Goal: Information Seeking & Learning: Learn about a topic

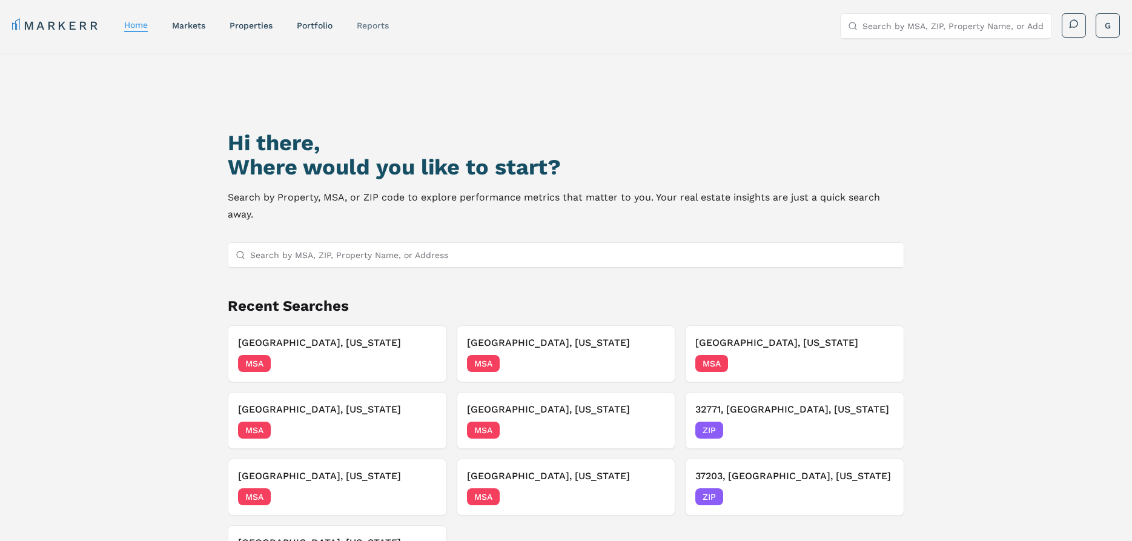
click at [357, 24] on link "reports" at bounding box center [373, 26] width 32 height 10
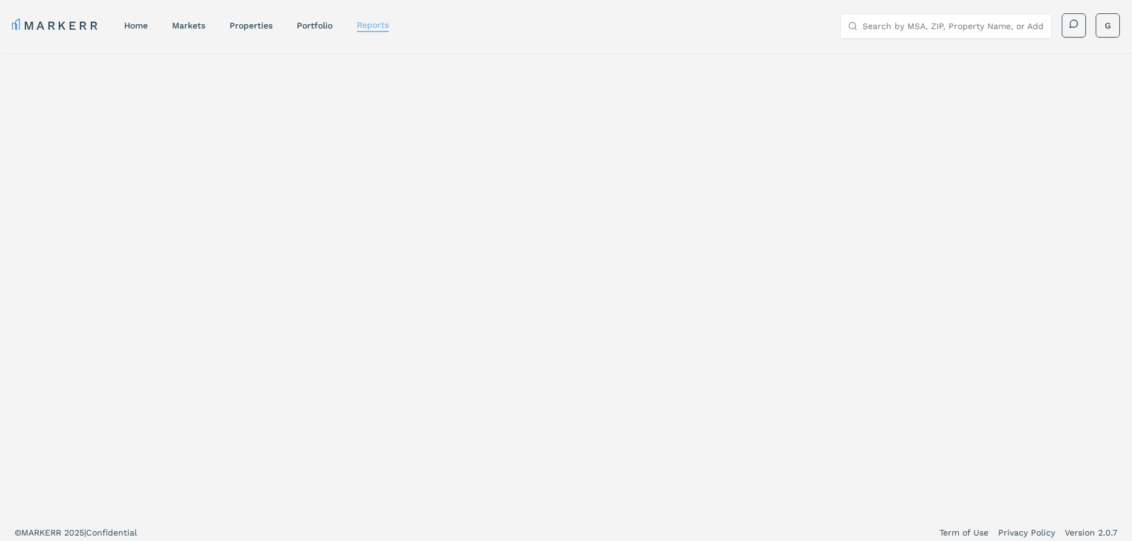
select select "-release_date"
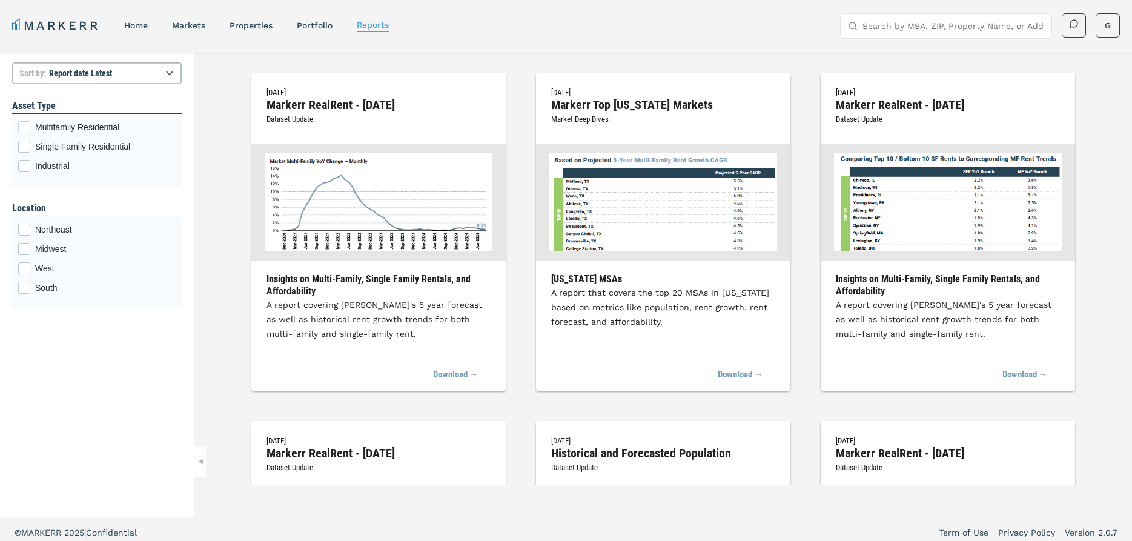
click at [28, 131] on div "Multifamily Residential checkbox input" at bounding box center [24, 127] width 12 height 12
click at [26, 129] on input "Multifamily Residential" at bounding box center [22, 125] width 8 height 8
click at [33, 121] on label "Multifamily Residential" at bounding box center [97, 127] width 158 height 12
click at [26, 121] on input "Multifamily Residential" at bounding box center [22, 125] width 8 height 8
click at [125, 26] on link "home" at bounding box center [136, 26] width 24 height 10
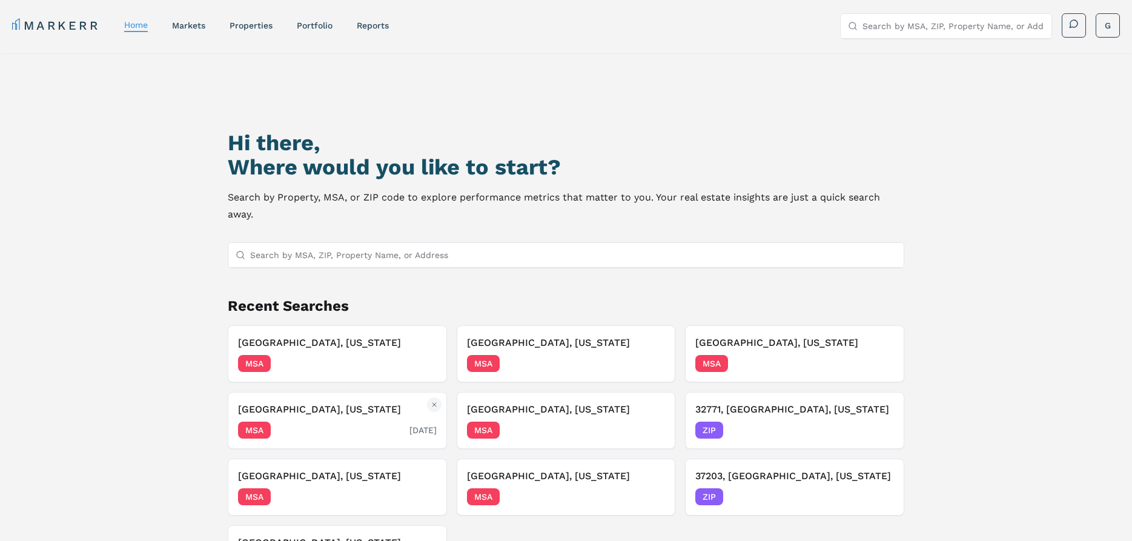
click at [359, 402] on div "[GEOGRAPHIC_DATA], [US_STATE] MSA [DATE]" at bounding box center [337, 420] width 198 height 36
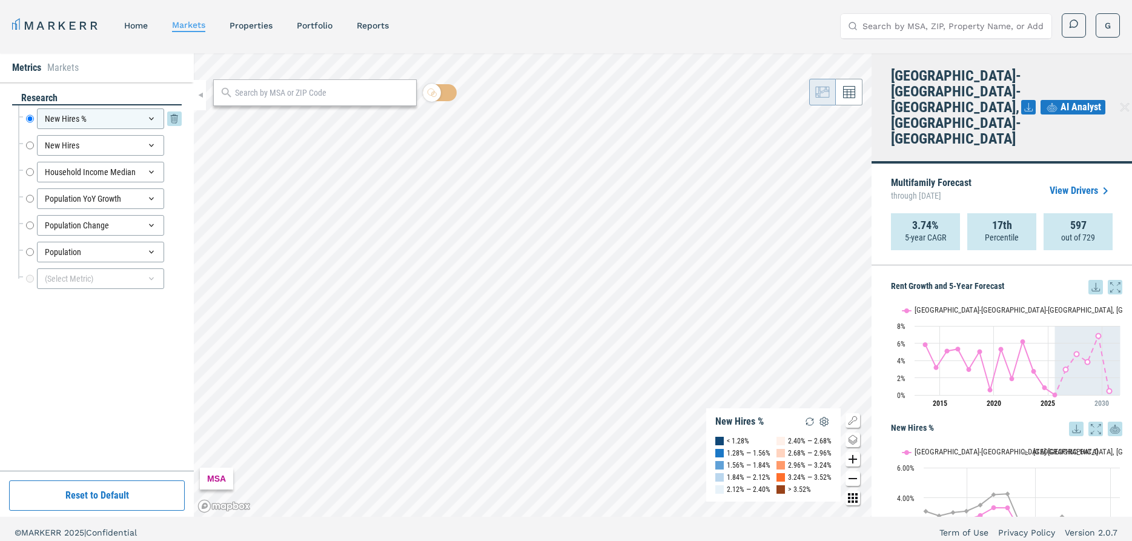
click at [150, 121] on icon at bounding box center [152, 119] width 10 height 10
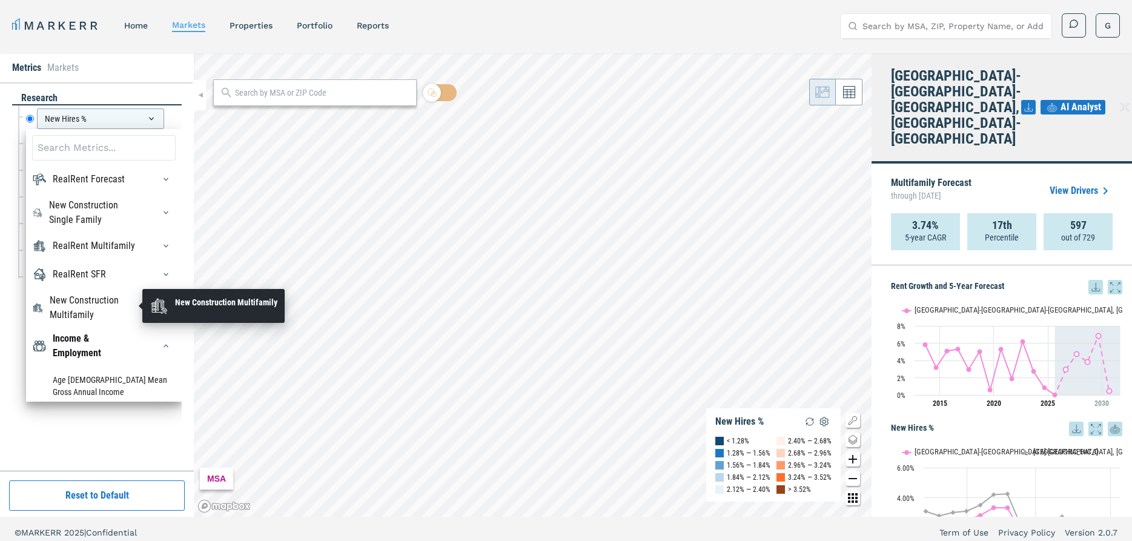
click at [99, 306] on div "New Construction Multifamily" at bounding box center [95, 307] width 90 height 29
click at [97, 301] on div "New Construction Multifamily" at bounding box center [95, 307] width 90 height 29
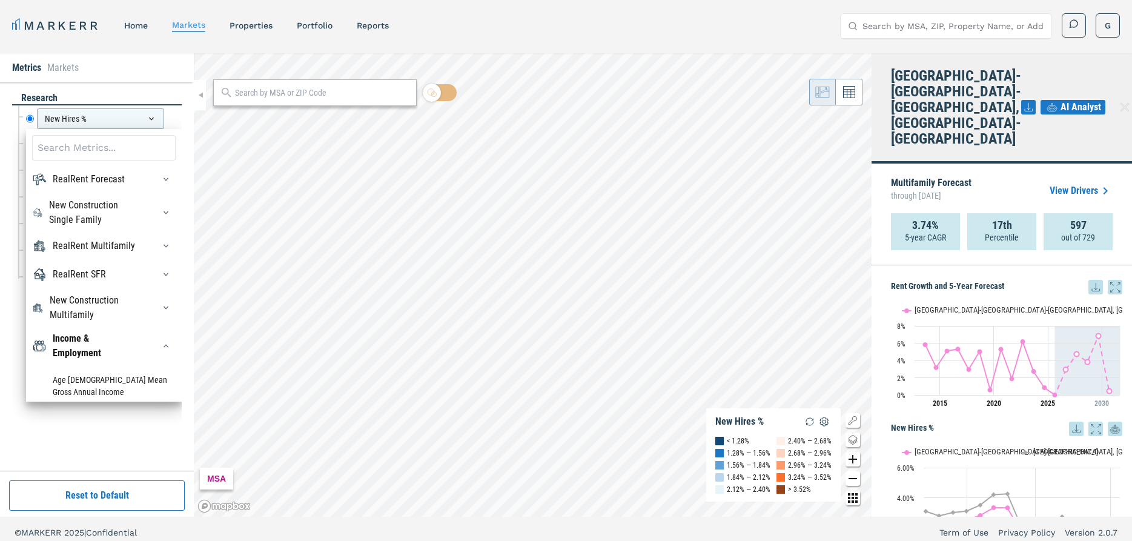
click at [10, 304] on div "research New Hires % New Hires % RealRent Forecast Rent Mean Forecast 5 Year CA…" at bounding box center [97, 276] width 194 height 388
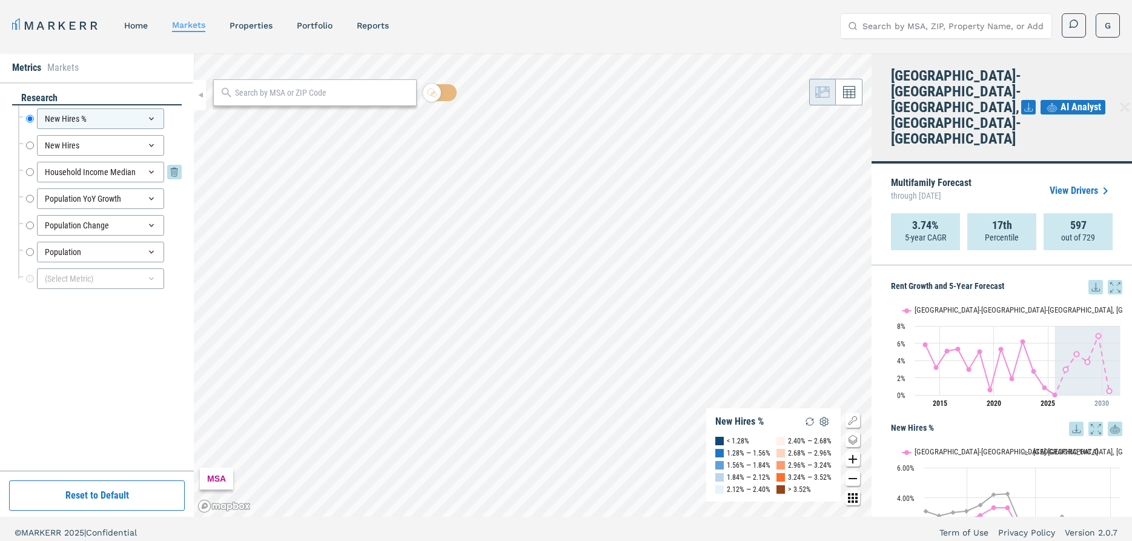
click at [151, 174] on icon at bounding box center [152, 172] width 10 height 10
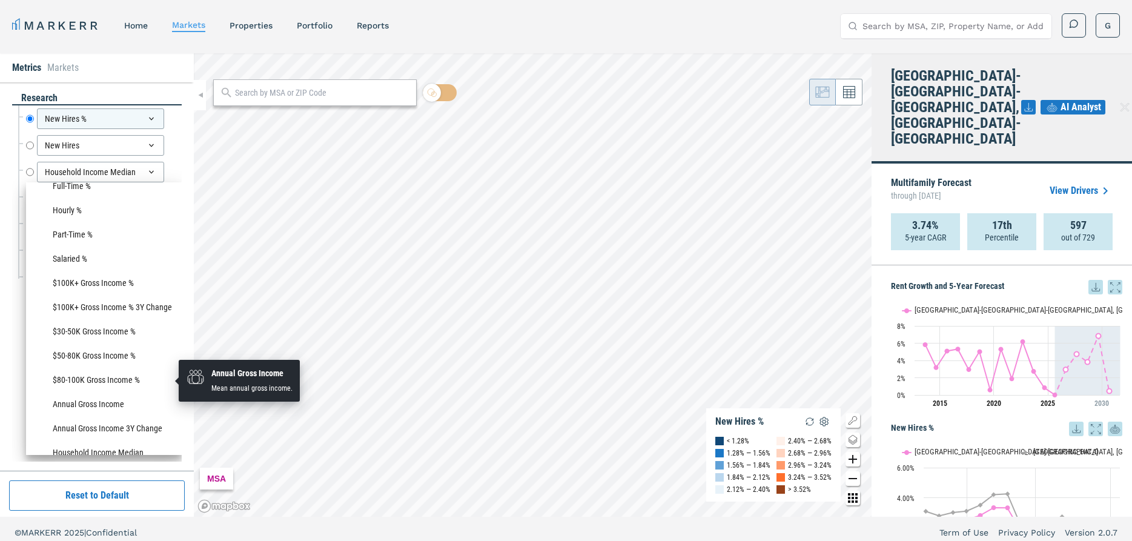
scroll to position [971, 0]
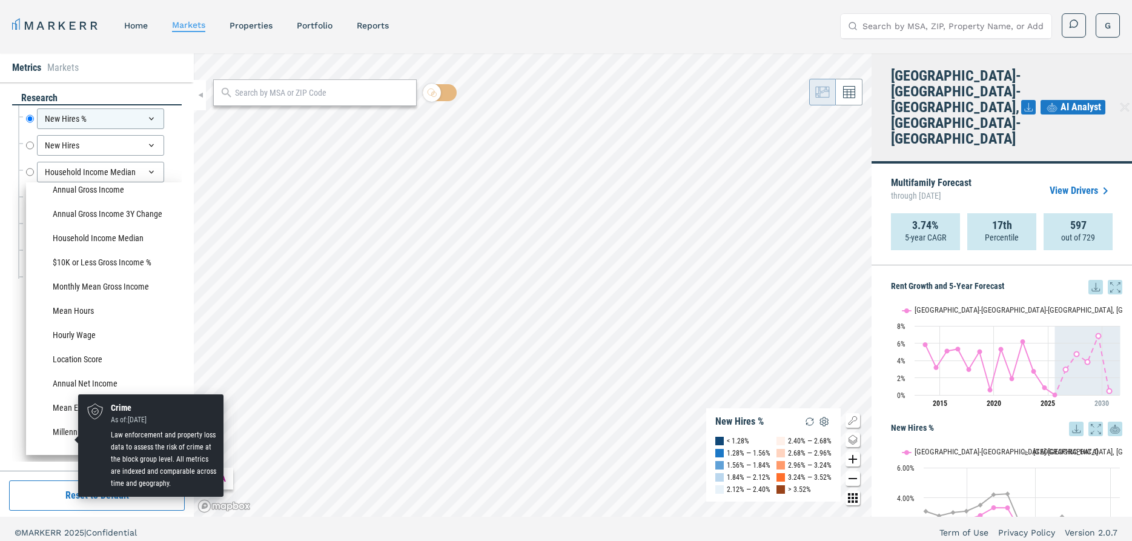
click at [72, 456] on div "Crime" at bounding box center [64, 463] width 23 height 15
click at [60, 456] on div "Crime" at bounding box center [64, 463] width 23 height 15
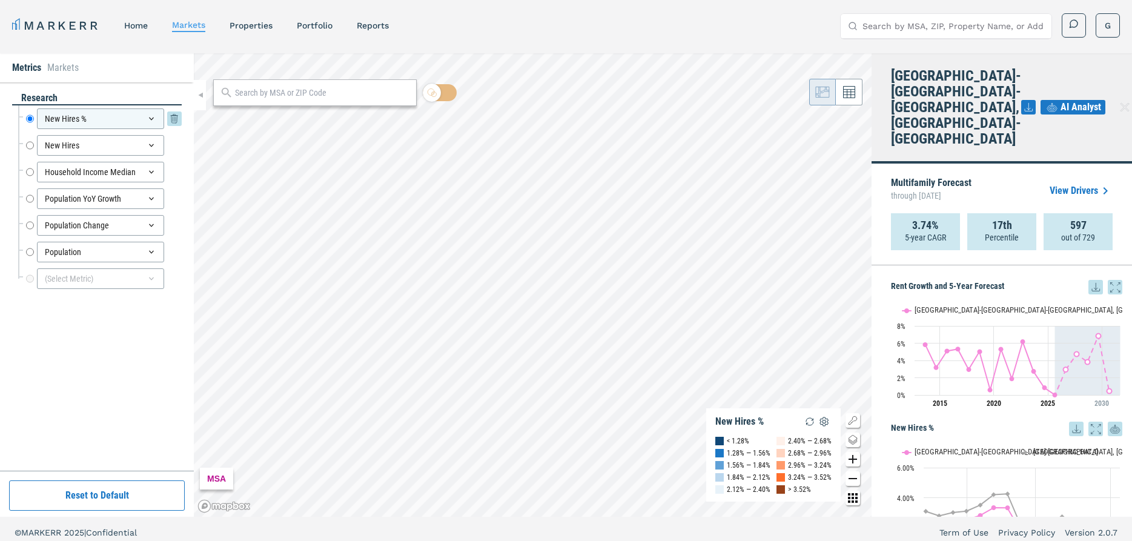
click at [142, 118] on div "New Hires %" at bounding box center [100, 118] width 127 height 21
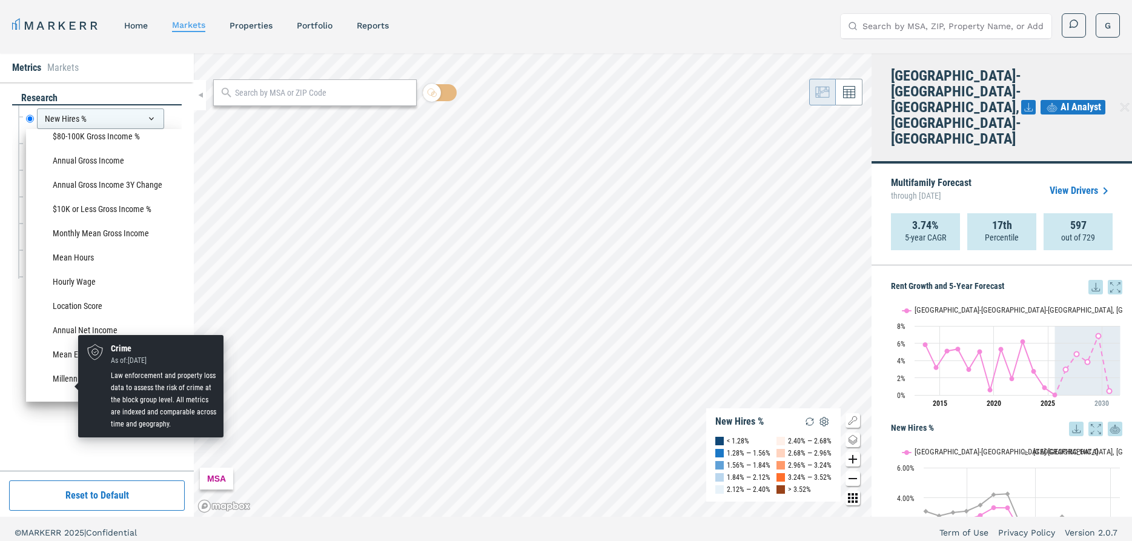
click at [57, 402] on div "Crime" at bounding box center [64, 409] width 23 height 15
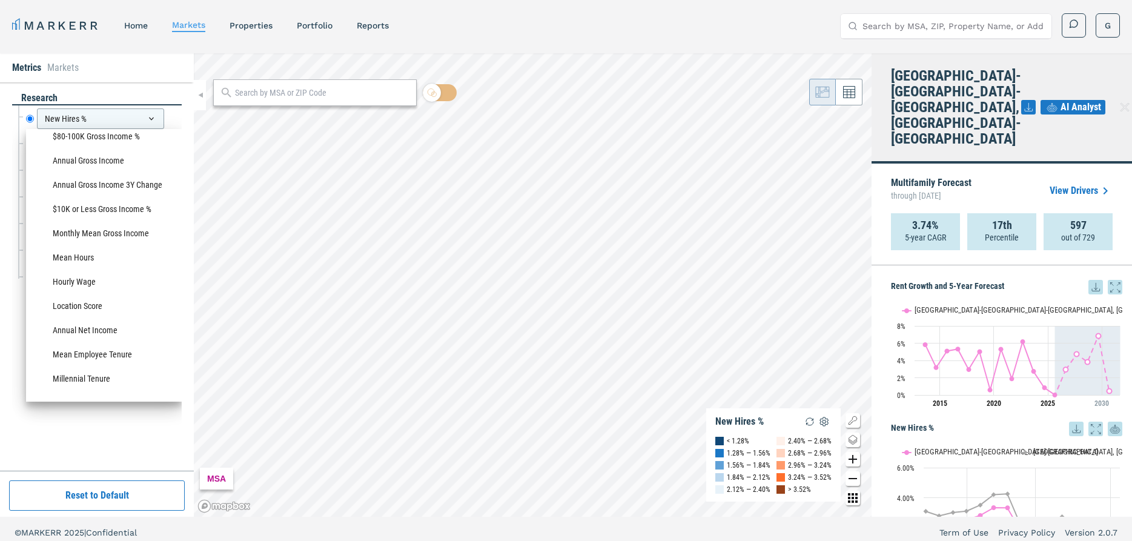
click at [23, 327] on div "research New Hires % New Hires % RealRent Forecast Rent Mean Forecast 5 Year CA…" at bounding box center [97, 276] width 170 height 370
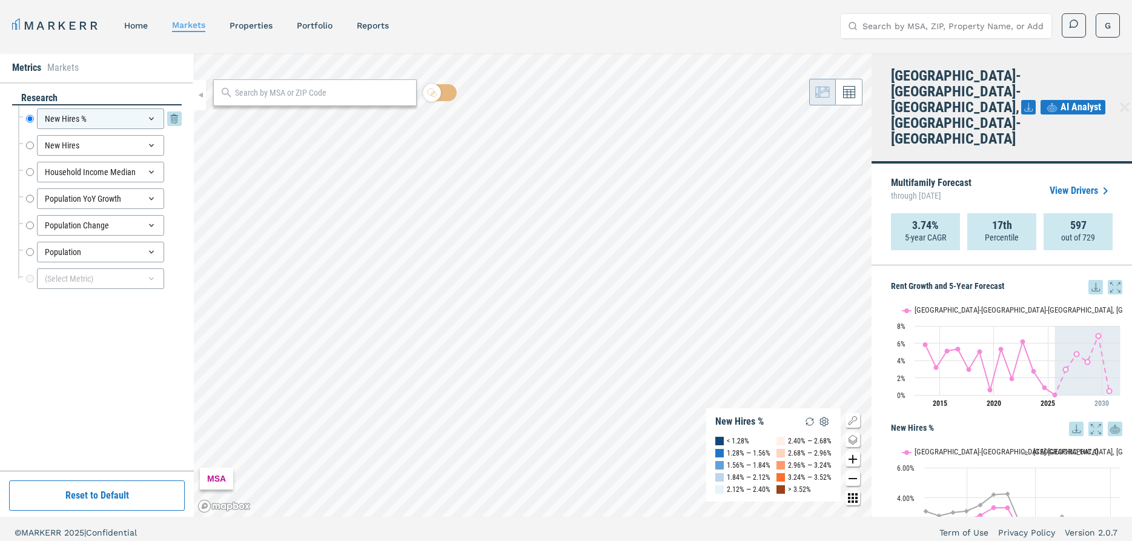
click at [153, 117] on icon at bounding box center [152, 119] width 10 height 10
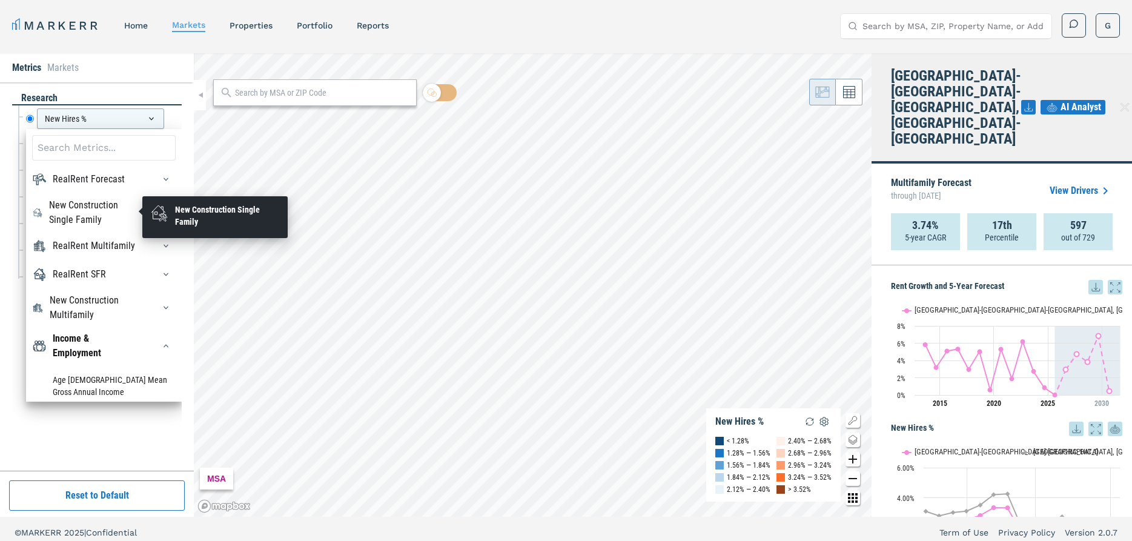
click at [78, 199] on div "New Construction Single Family" at bounding box center [94, 212] width 91 height 29
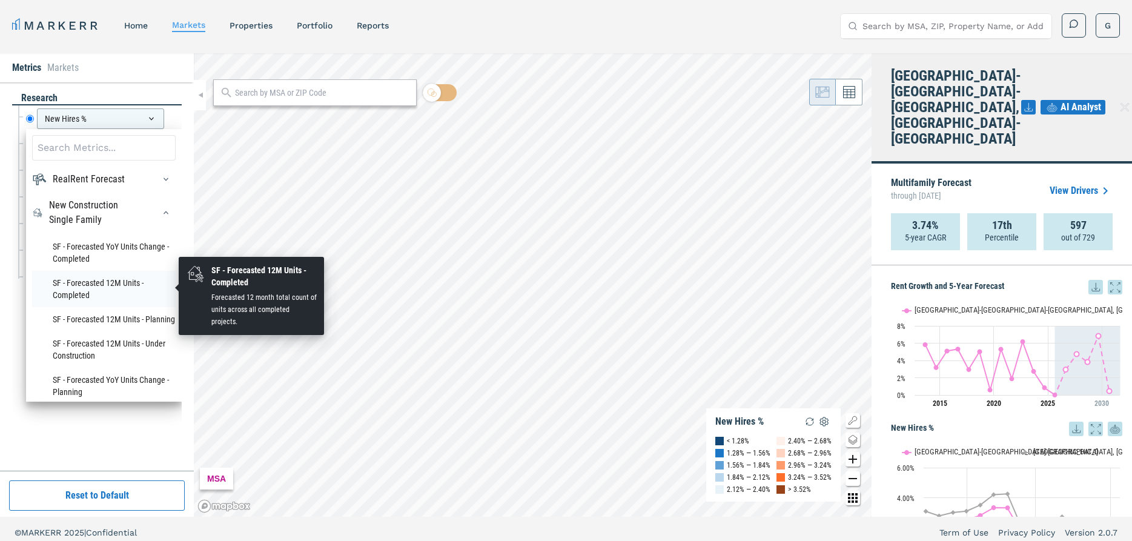
click at [107, 273] on li "SF - Forecasted 12M Units - Completed" at bounding box center [104, 289] width 144 height 36
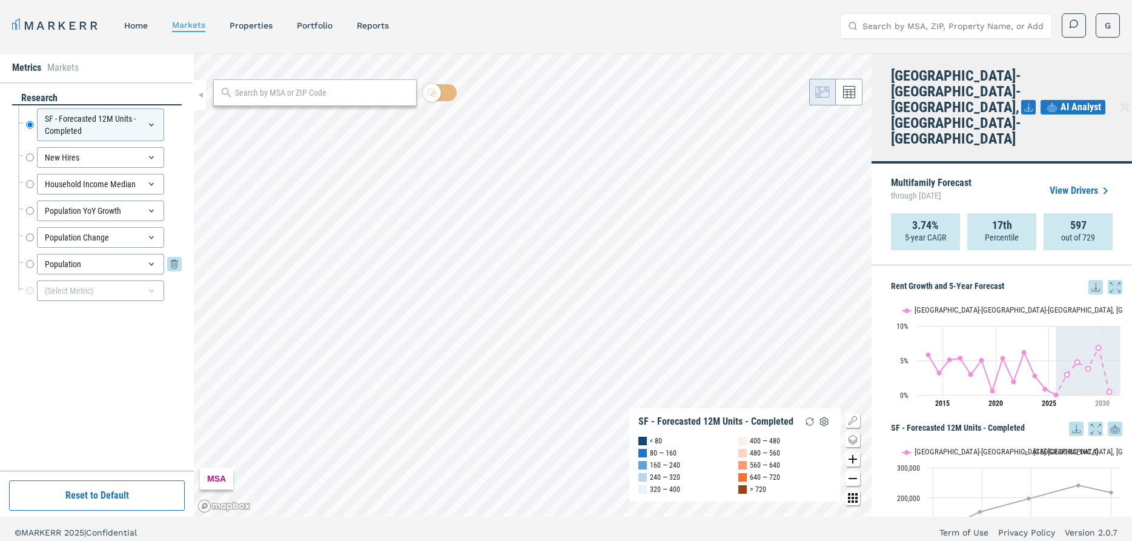
click at [153, 270] on div "Population" at bounding box center [100, 264] width 127 height 21
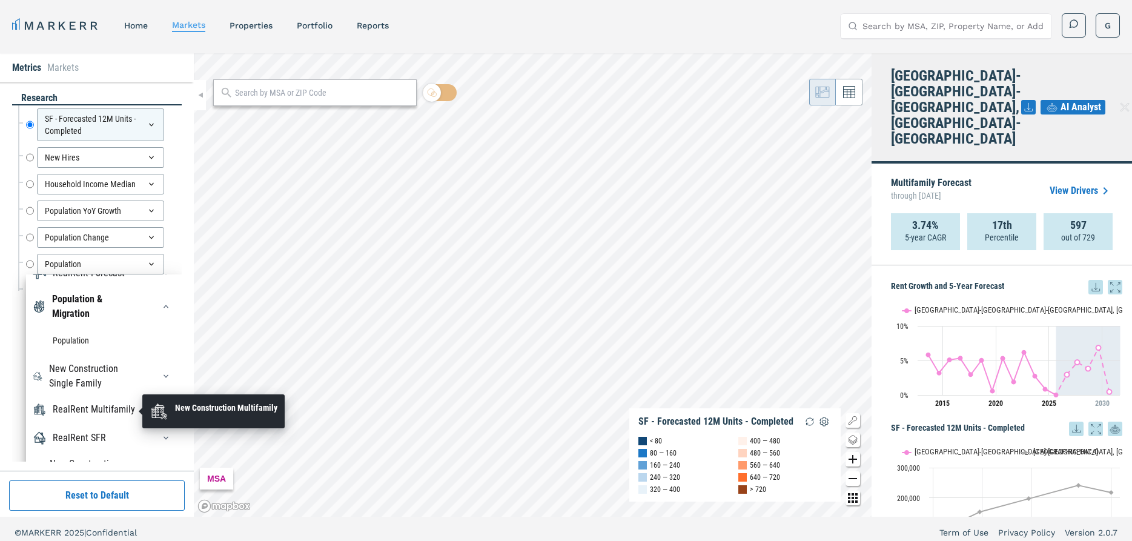
scroll to position [85, 0]
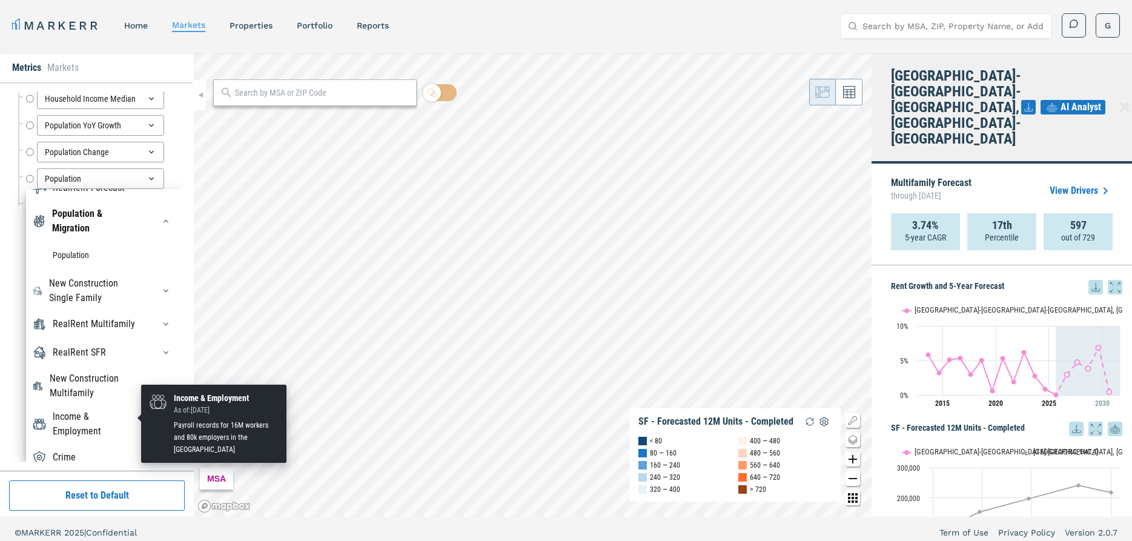
click at [78, 420] on div "Income & Employment" at bounding box center [96, 424] width 87 height 29
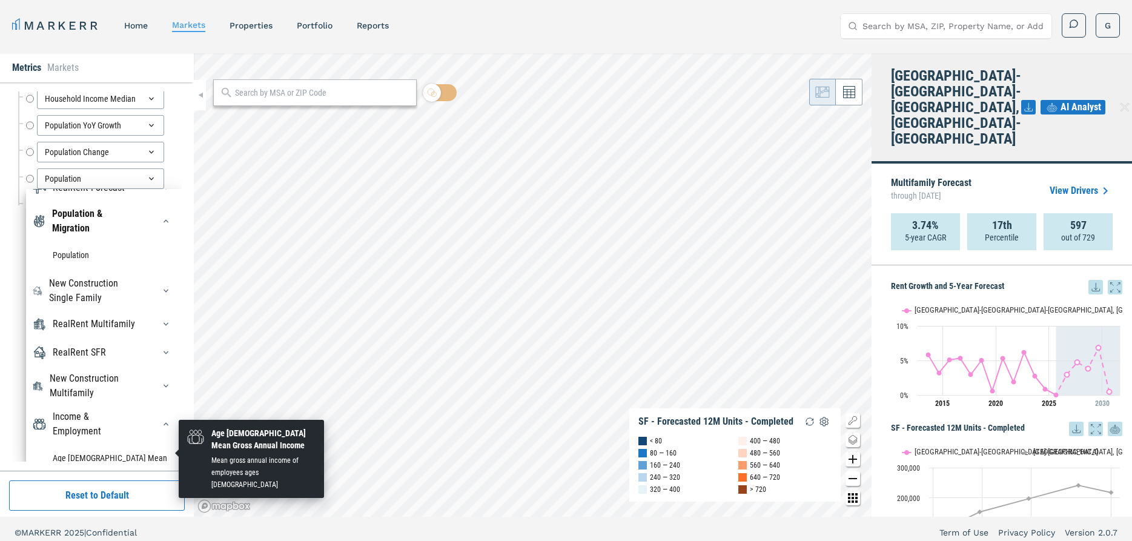
scroll to position [168, 0]
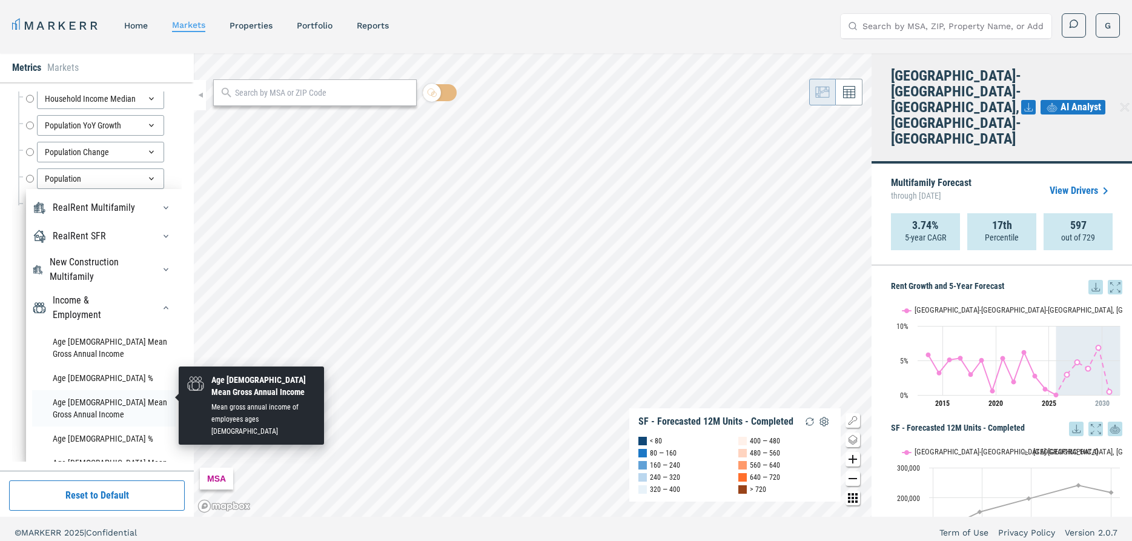
click at [91, 390] on li "Age [DEMOGRAPHIC_DATA] Mean Gross Annual Income" at bounding box center [104, 408] width 144 height 36
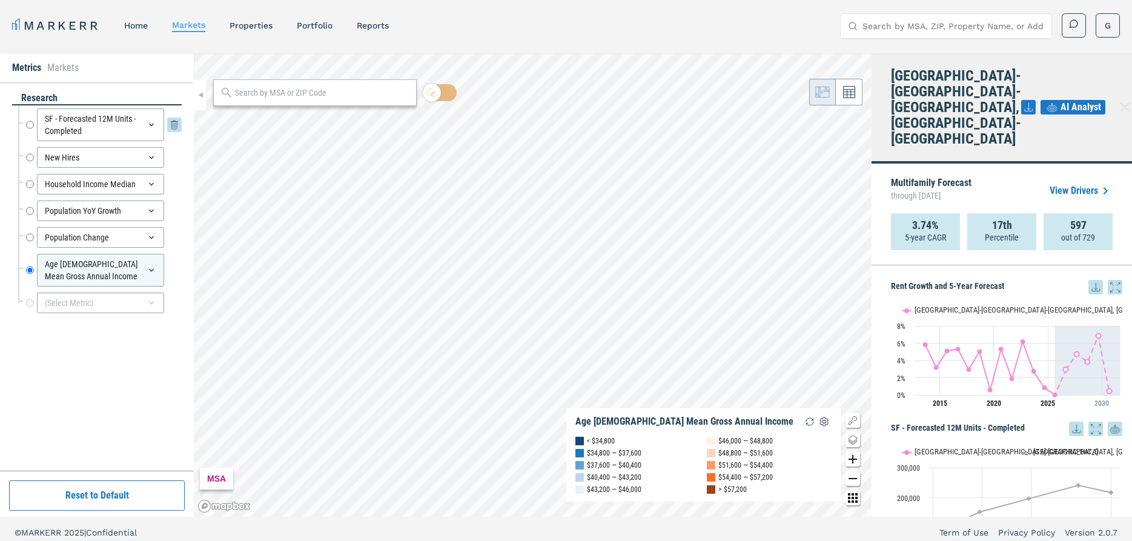
click at [139, 126] on div "SF - Forecasted 12M Units - Completed" at bounding box center [100, 124] width 127 height 33
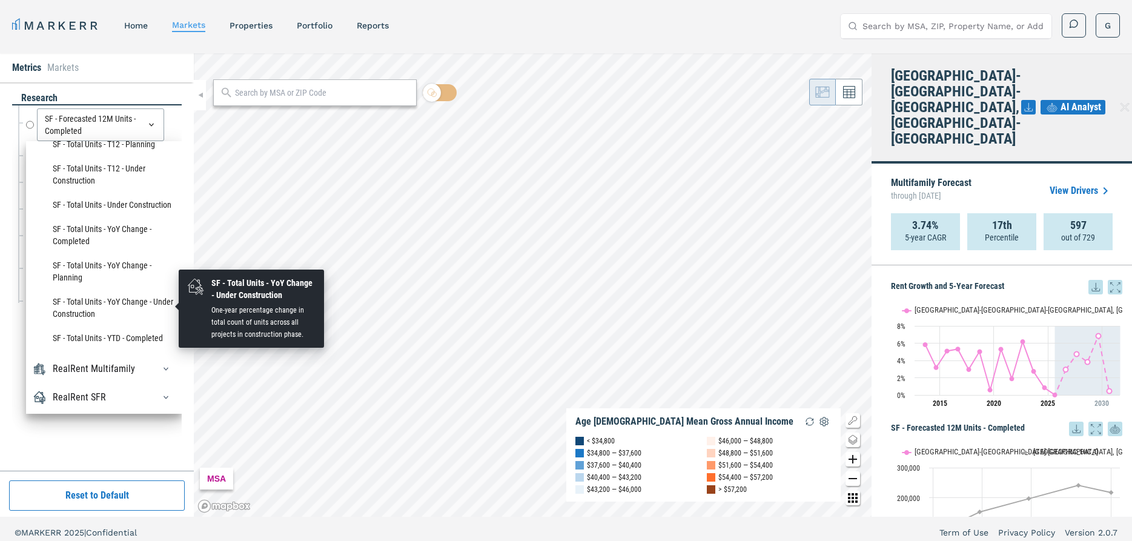
scroll to position [465, 0]
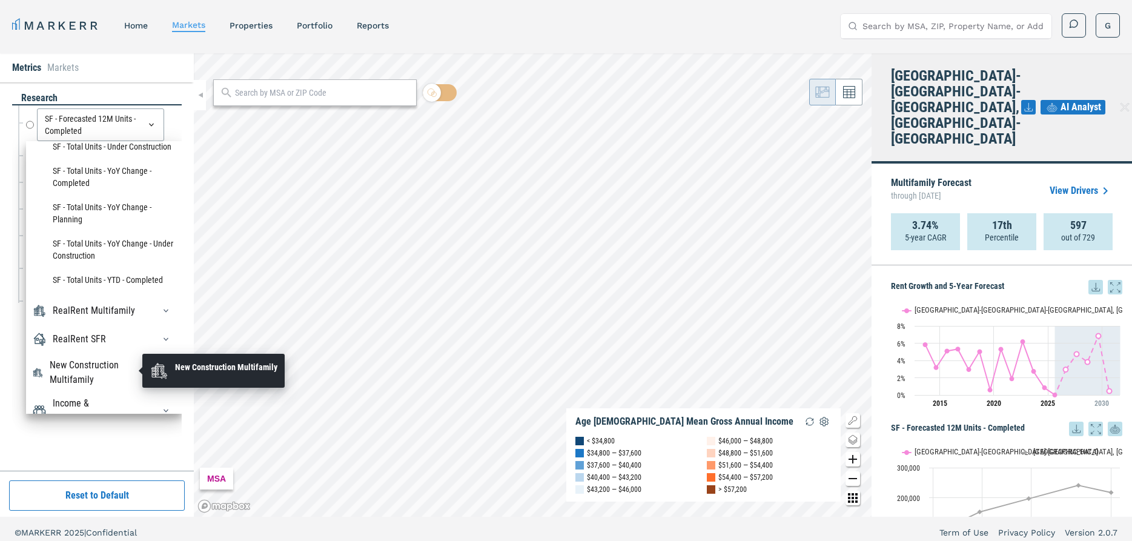
click at [88, 360] on div "New Construction Multifamily" at bounding box center [95, 372] width 90 height 29
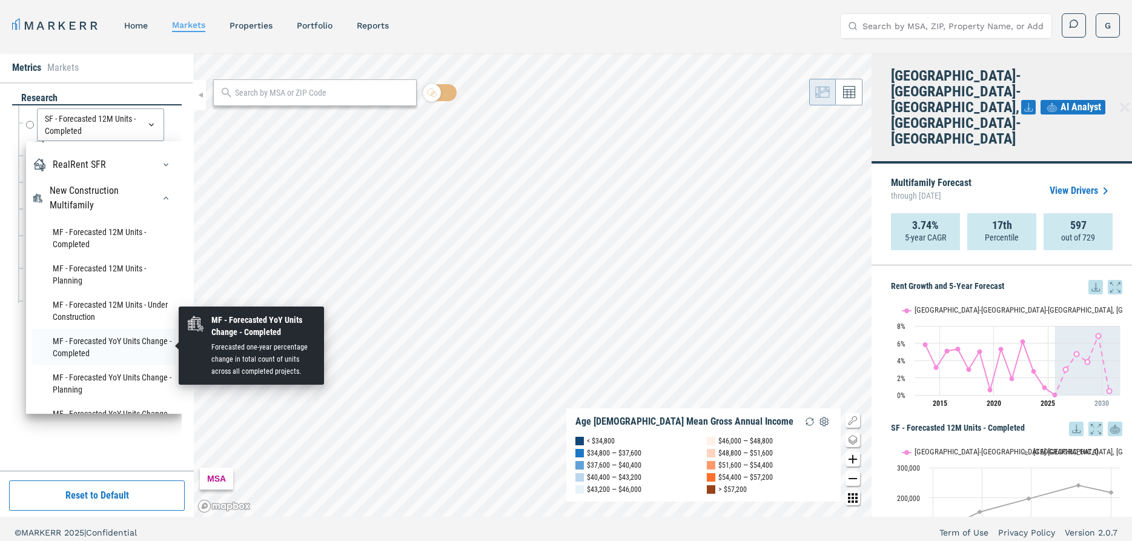
click at [107, 341] on li "MF - Forecasted YoY Units Change - Completed" at bounding box center [104, 347] width 144 height 36
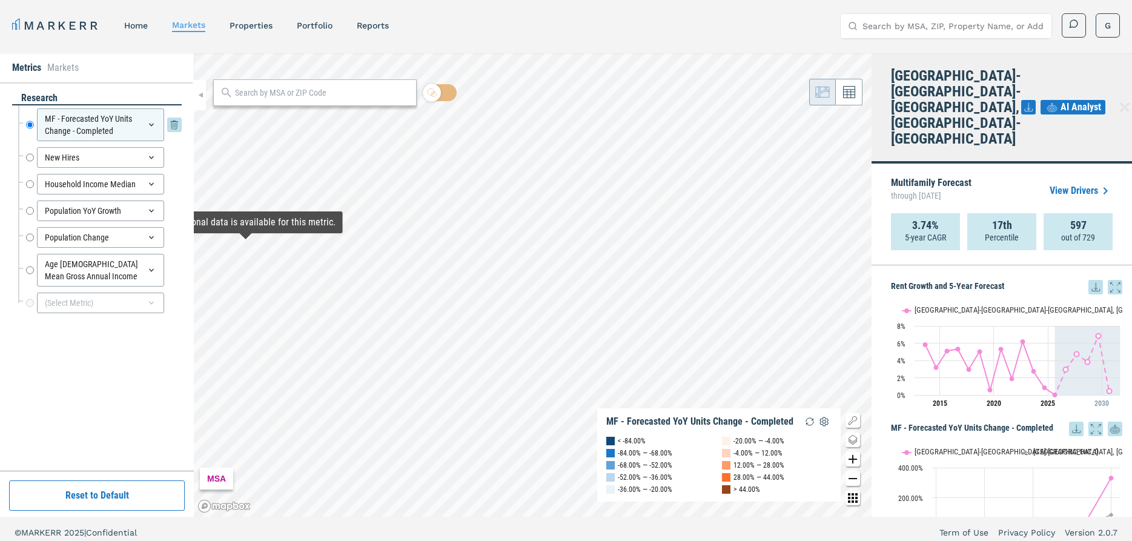
click at [148, 132] on div "MF - Forecasted YoY Units Change - Completed" at bounding box center [100, 124] width 127 height 33
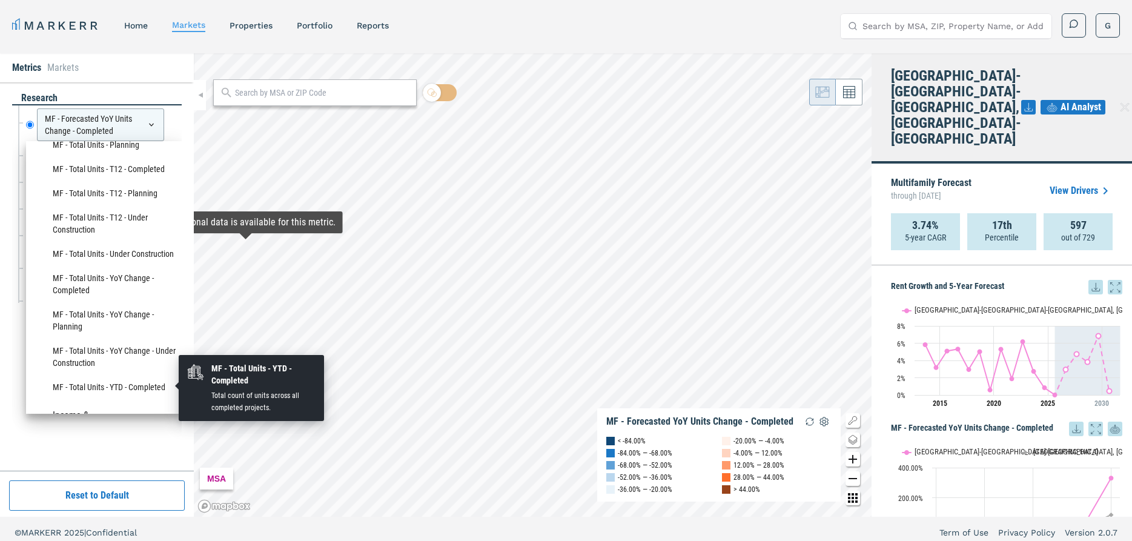
scroll to position [512, 0]
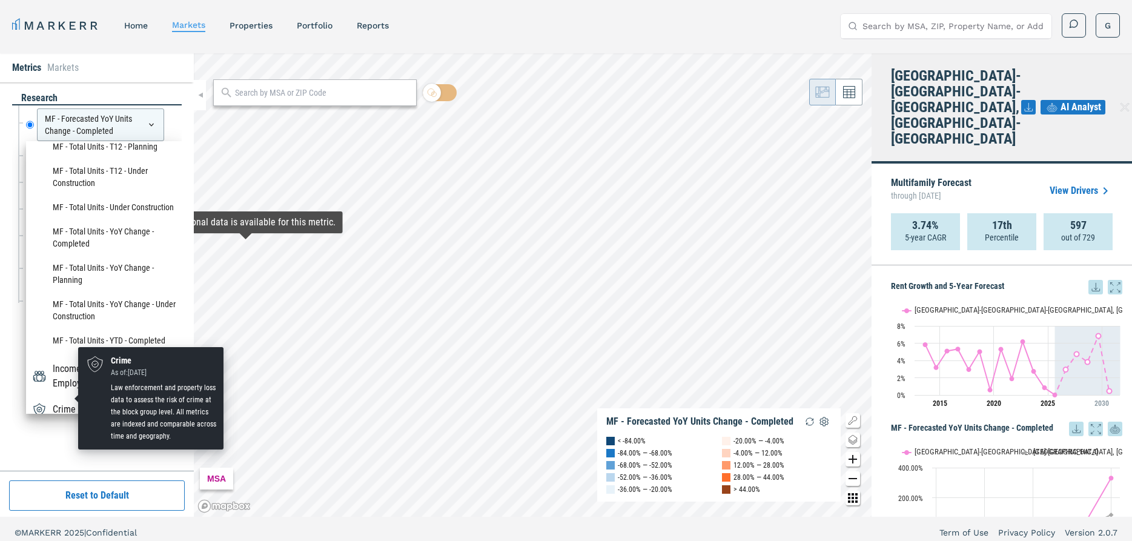
click at [68, 402] on div "Crime" at bounding box center [64, 409] width 23 height 15
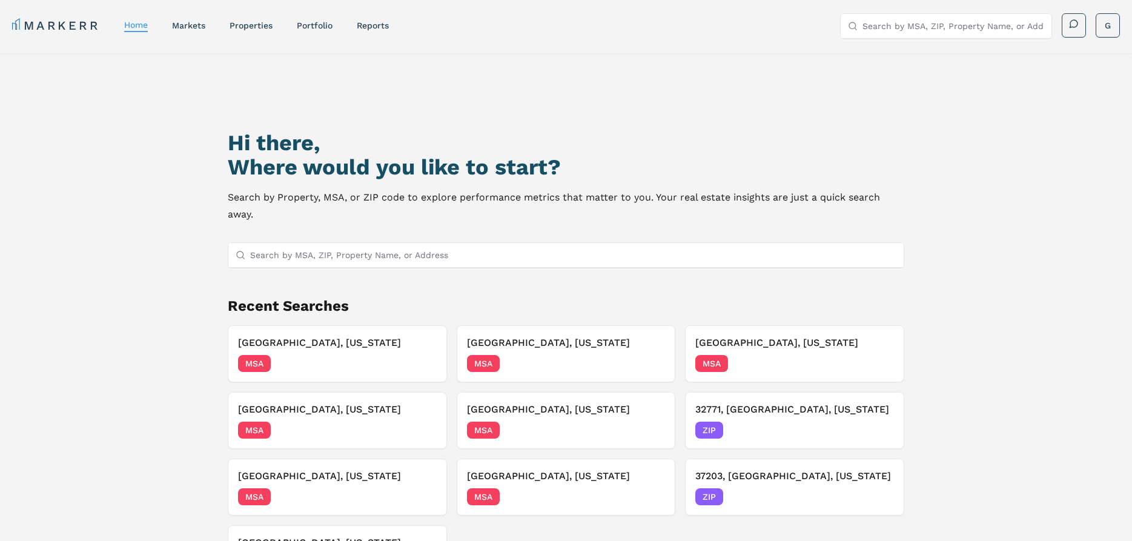
select select "-release_date"
